Goal: Check status: Check status

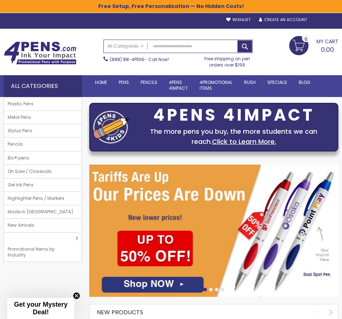
click at [322, 21] on div "Sign In" at bounding box center [326, 19] width 24 height 5
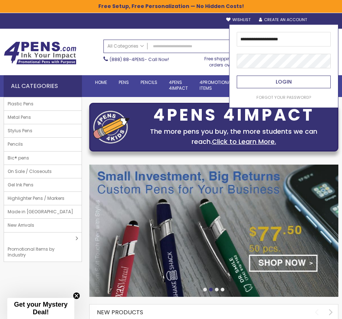
click at [295, 85] on button "Login" at bounding box center [283, 82] width 94 height 13
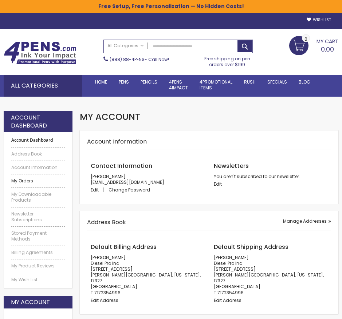
click at [28, 182] on link "My Orders" at bounding box center [37, 181] width 53 height 6
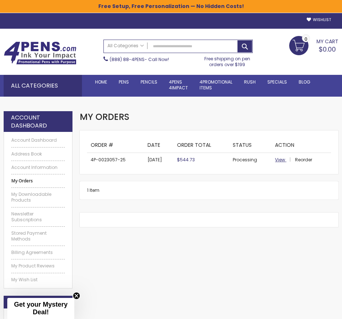
click at [280, 159] on span "View" at bounding box center [280, 160] width 10 height 6
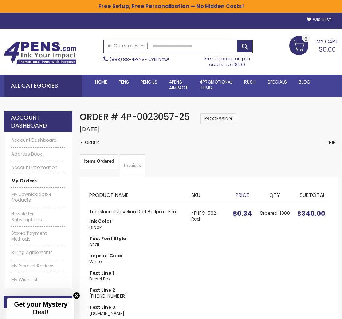
click at [299, 137] on div "Order # 4P-0023057-25 Processing Order Date: August 26, 2025 Reorder Print" at bounding box center [209, 132] width 258 height 43
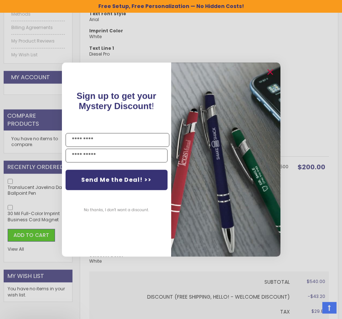
scroll to position [312, 0]
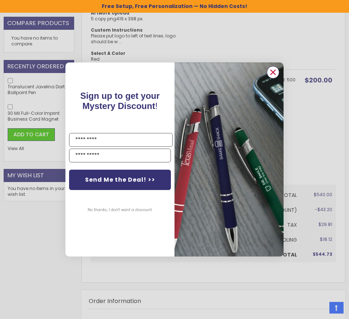
click at [274, 71] on circle "Close dialog" at bounding box center [273, 72] width 11 height 11
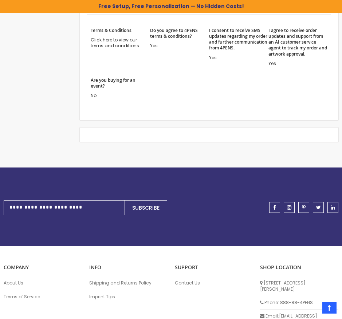
scroll to position [863, 0]
